Goal: Information Seeking & Learning: Learn about a topic

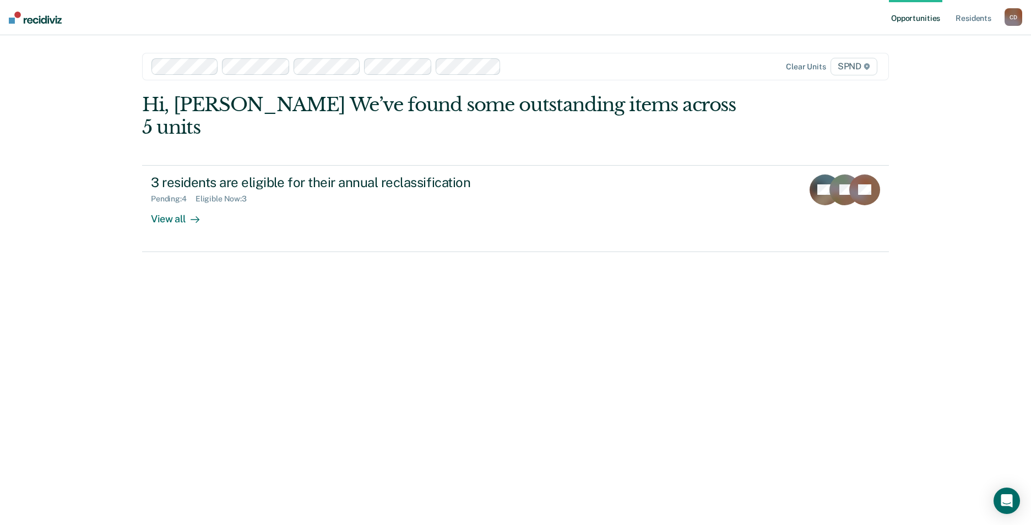
click at [687, 70] on div "Clear units SPND" at bounding box center [770, 67] width 219 height 18
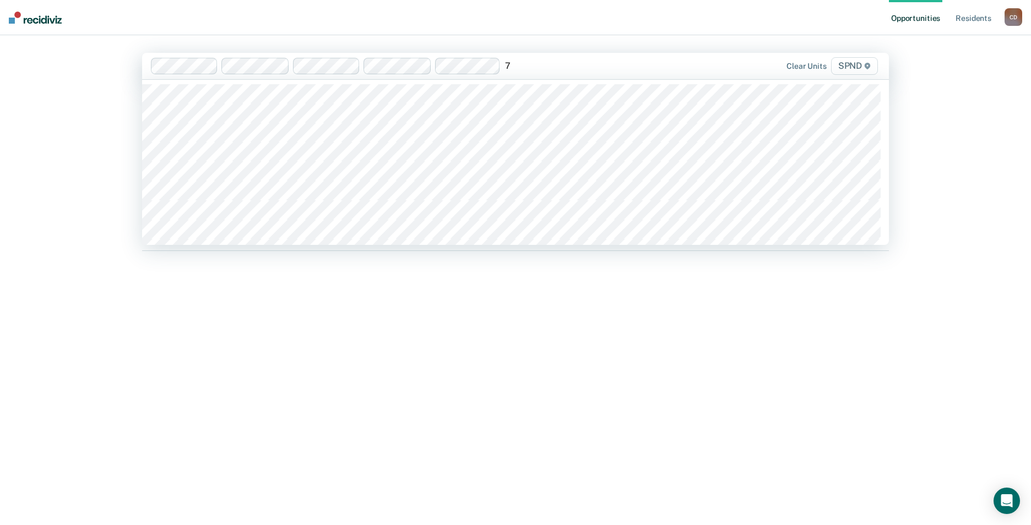
type input "7b"
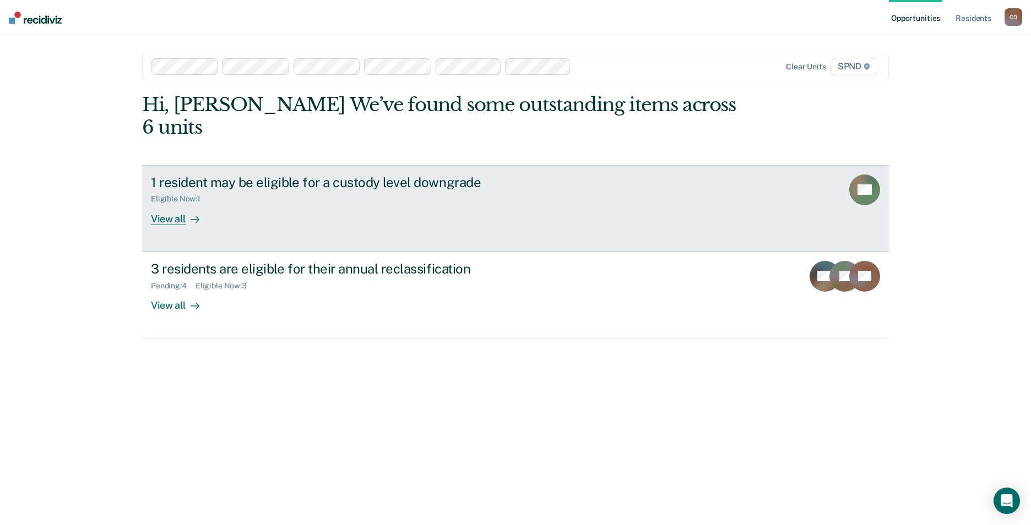
click at [211, 175] on div "1 resident may be eligible for a custody level downgrade" at bounding box center [344, 183] width 386 height 16
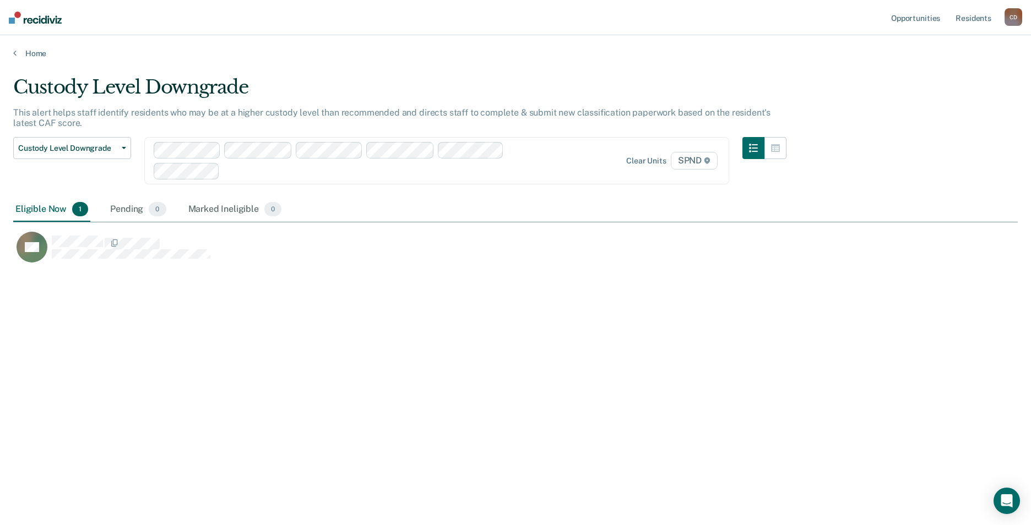
scroll to position [358, 996]
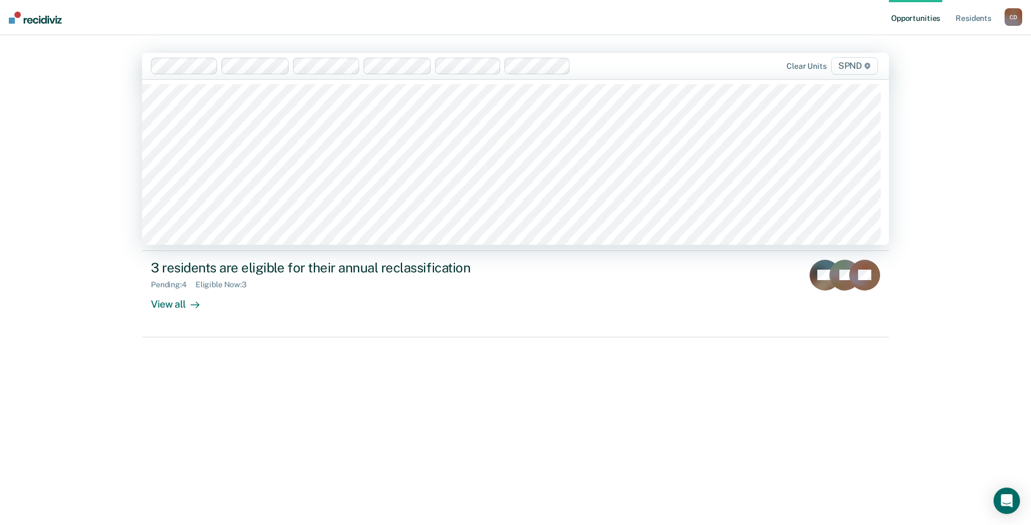
click at [710, 65] on div "Clear units SPND" at bounding box center [770, 66] width 219 height 18
type input "10"
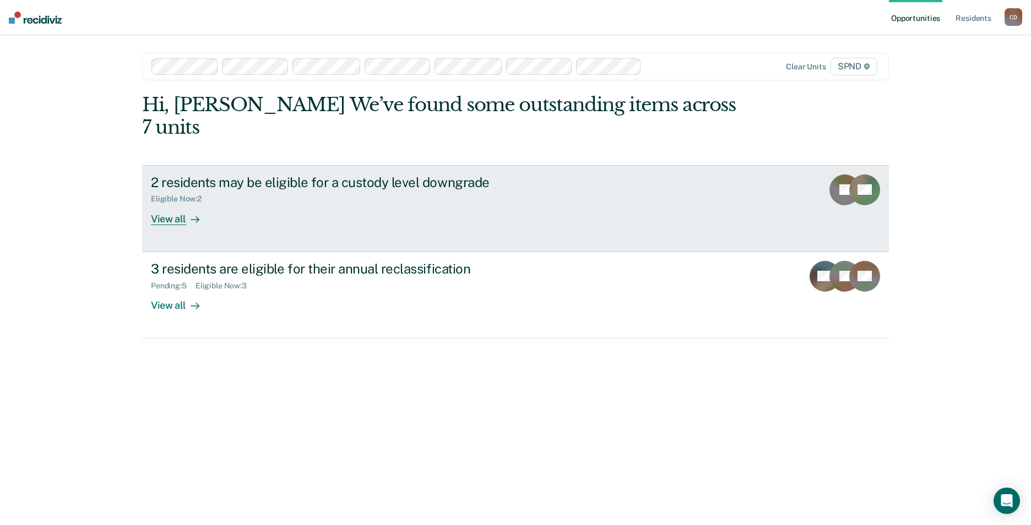
click at [195, 175] on div "2 residents may be eligible for a custody level downgrade" at bounding box center [344, 183] width 386 height 16
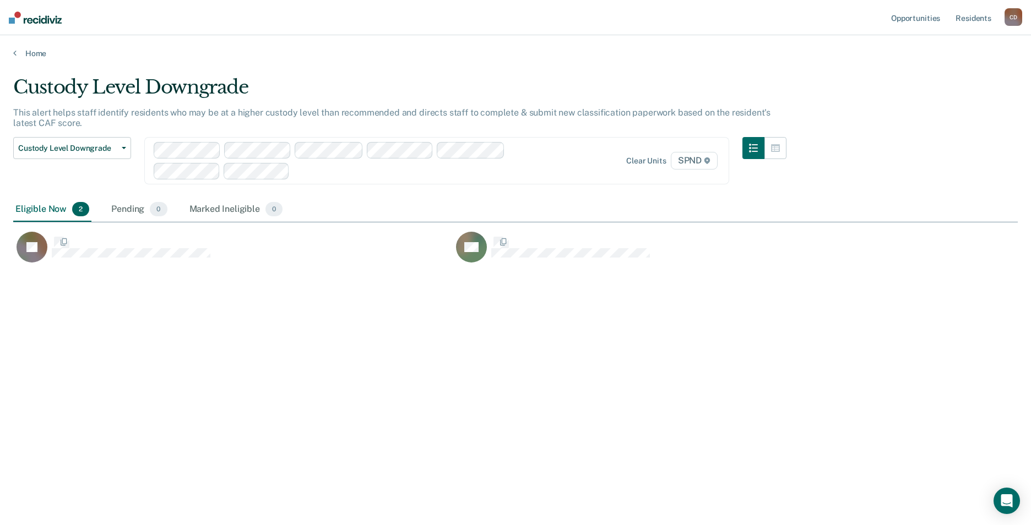
scroll to position [358, 996]
